Goal: Find specific page/section: Find specific page/section

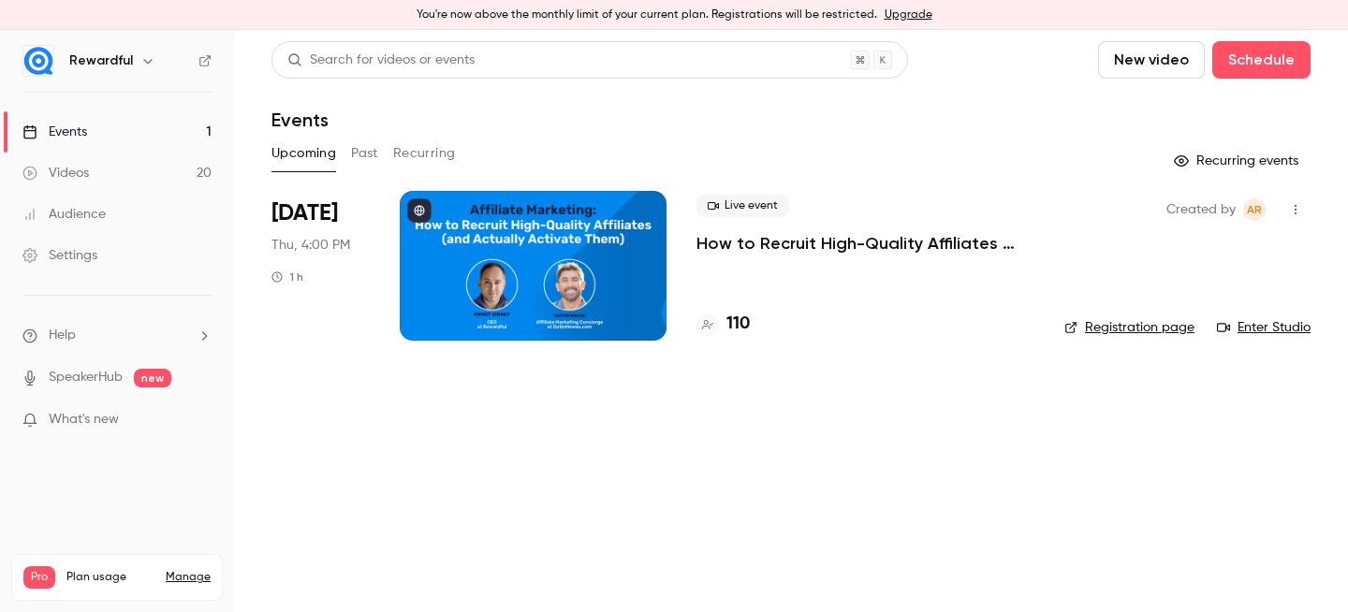
click at [1261, 326] on link "Enter Studio" at bounding box center [1264, 327] width 94 height 19
click at [736, 388] on main "Search for videos or events New video Schedule Events Upcoming Past Recurring R…" at bounding box center [791, 321] width 1114 height 582
click at [1247, 324] on link "Enter Studio" at bounding box center [1264, 327] width 94 height 19
click at [726, 326] on h4 "110" at bounding box center [737, 324] width 23 height 25
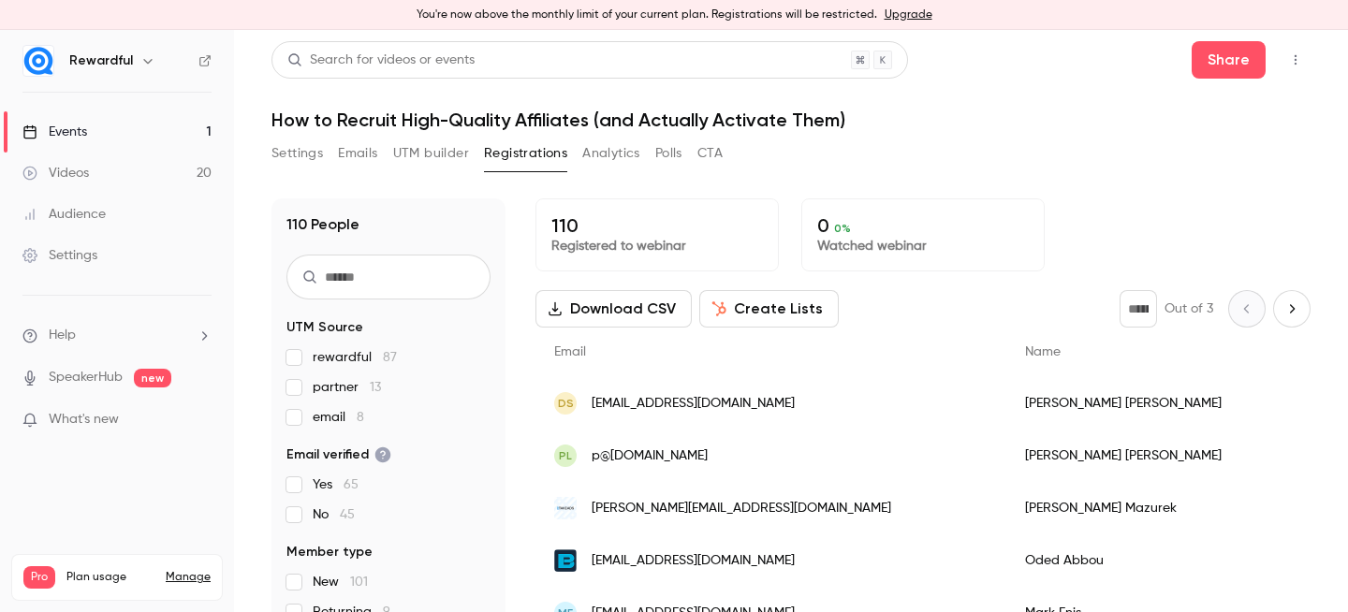
scroll to position [53, 0]
